Goal: Information Seeking & Learning: Understand process/instructions

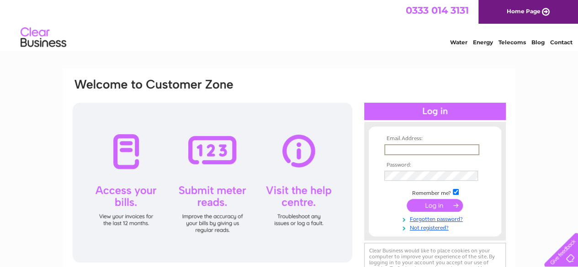
click at [401, 150] on input "text" at bounding box center [431, 149] width 95 height 11
type input "adrian@wellandflowers.co.uk"
click at [432, 205] on input "submit" at bounding box center [434, 204] width 56 height 13
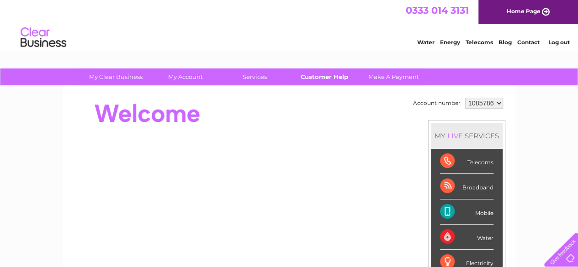
click at [330, 75] on link "Customer Help" at bounding box center [323, 77] width 75 height 17
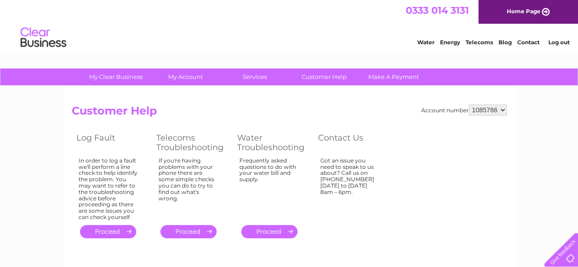
click at [186, 232] on link "." at bounding box center [188, 231] width 56 height 13
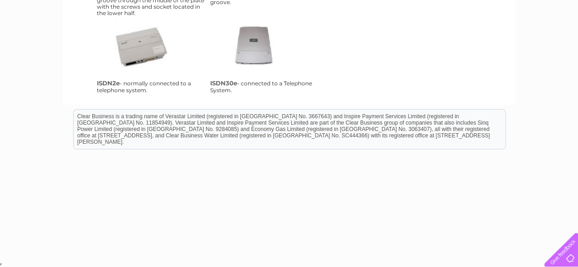
scroll to position [79, 0]
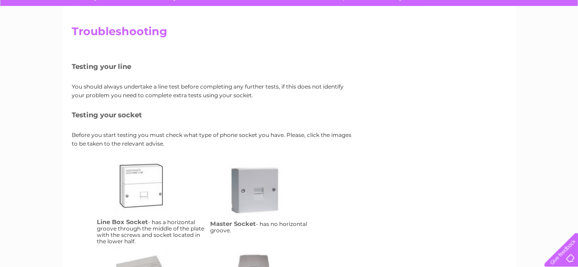
click at [250, 195] on link "ms" at bounding box center [264, 200] width 73 height 73
